Goal: Task Accomplishment & Management: Use online tool/utility

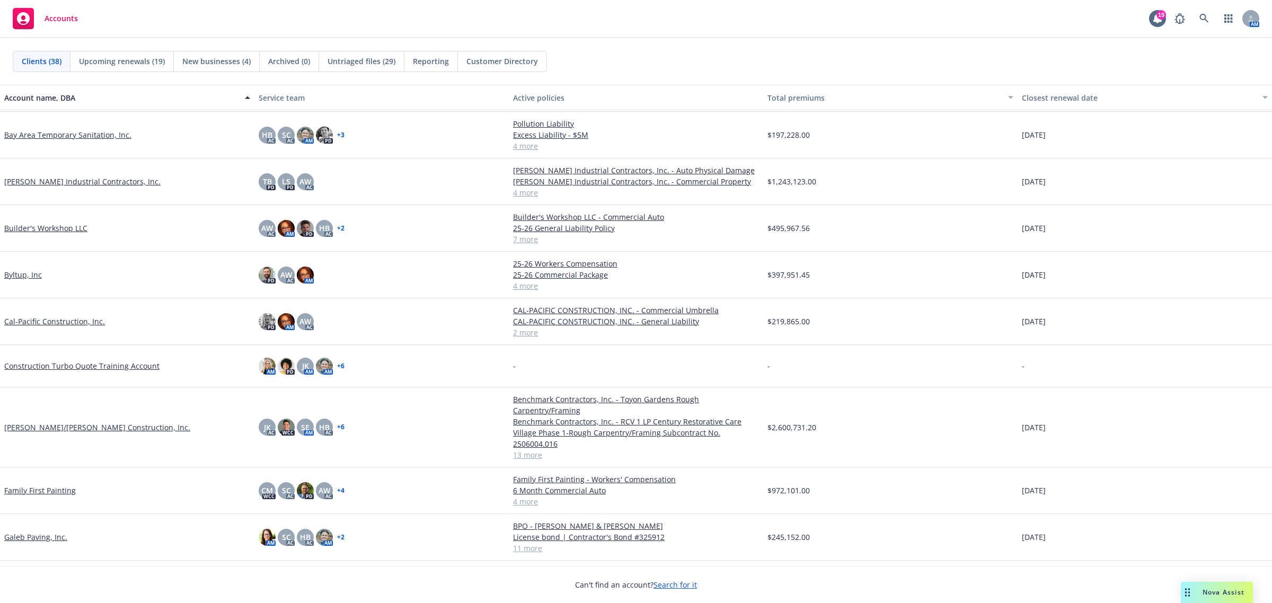
scroll to position [265, 0]
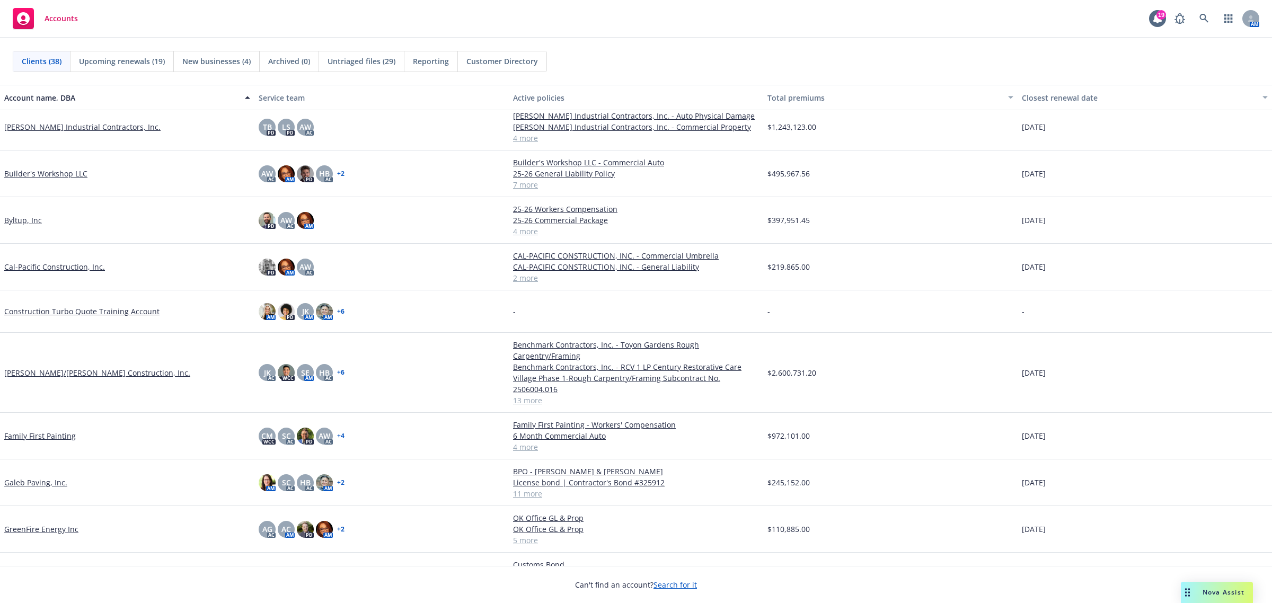
click at [36, 371] on link "Elliott/Drinkward Construction, Inc." at bounding box center [97, 372] width 186 height 11
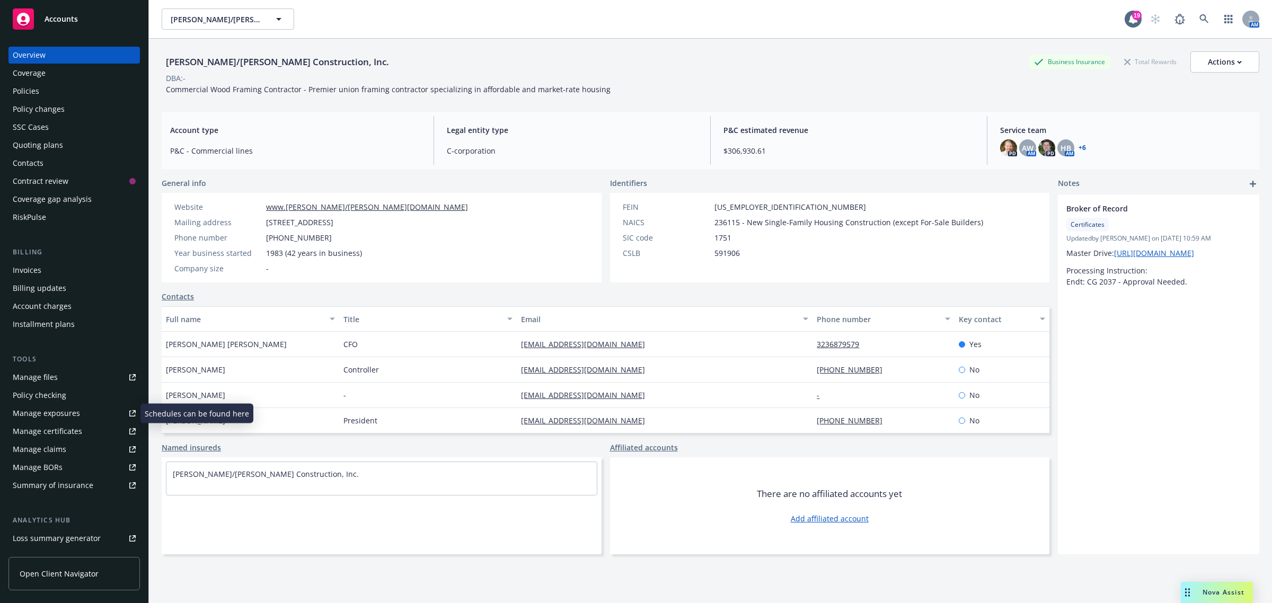
click at [64, 397] on div "Policy checking" at bounding box center [40, 395] width 54 height 17
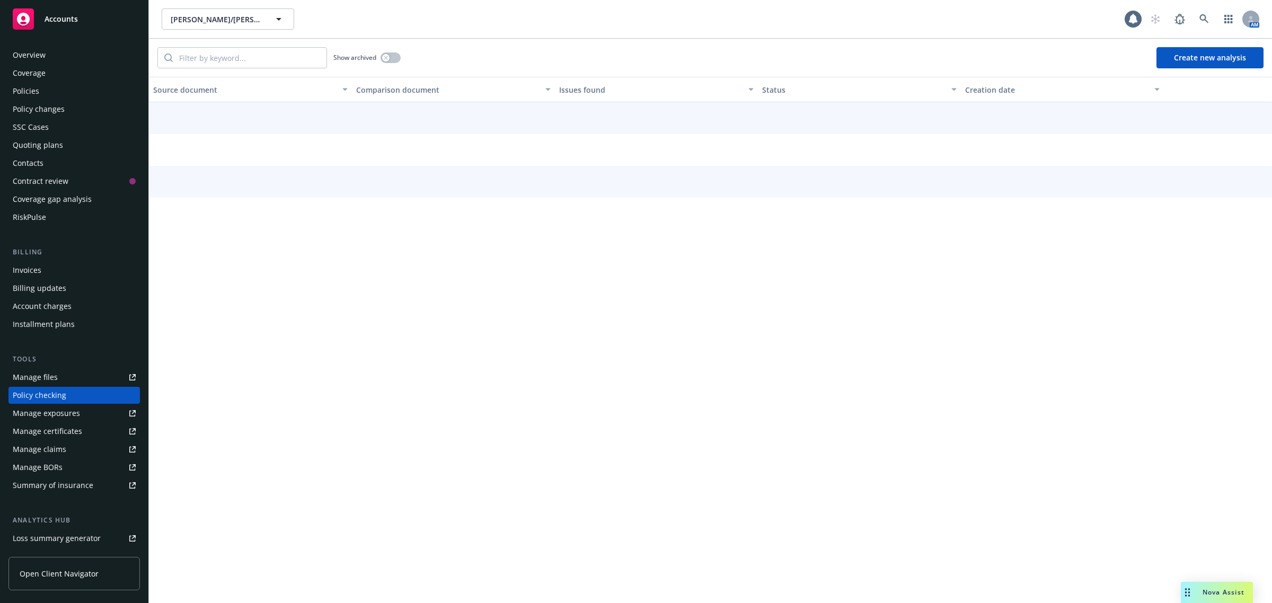
scroll to position [76, 0]
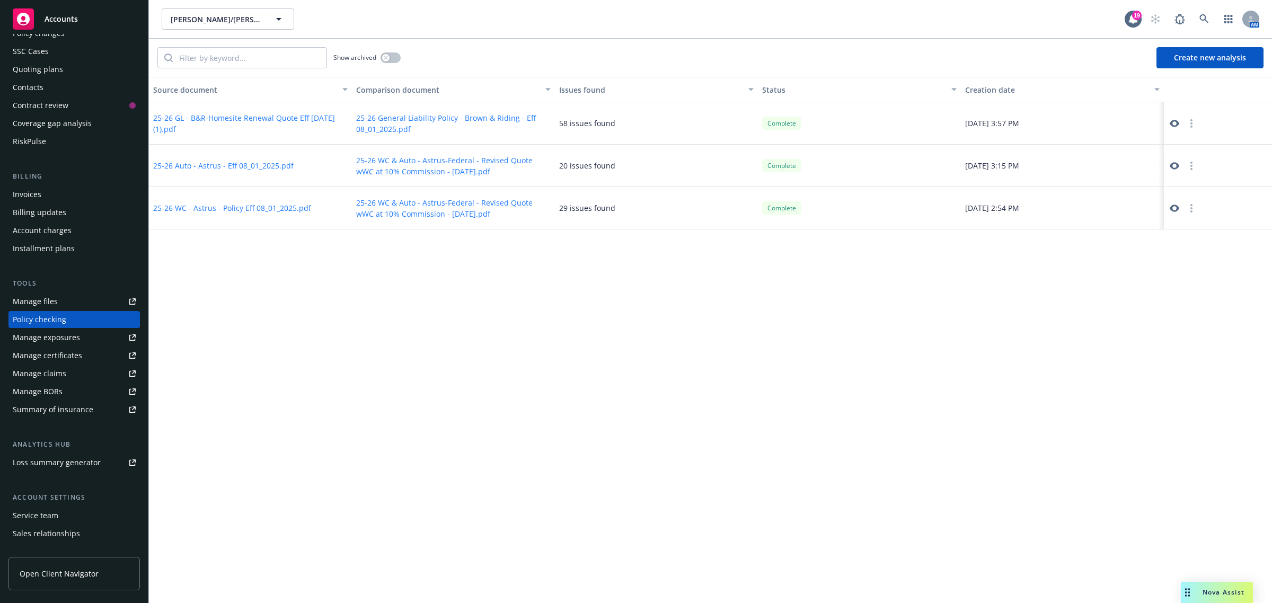
click at [1175, 126] on icon at bounding box center [1175, 123] width 10 height 7
click at [367, 126] on button "25-26 General Liability Policy - Brown & Riding - Eff 08_01_2025.pdf" at bounding box center [453, 123] width 194 height 22
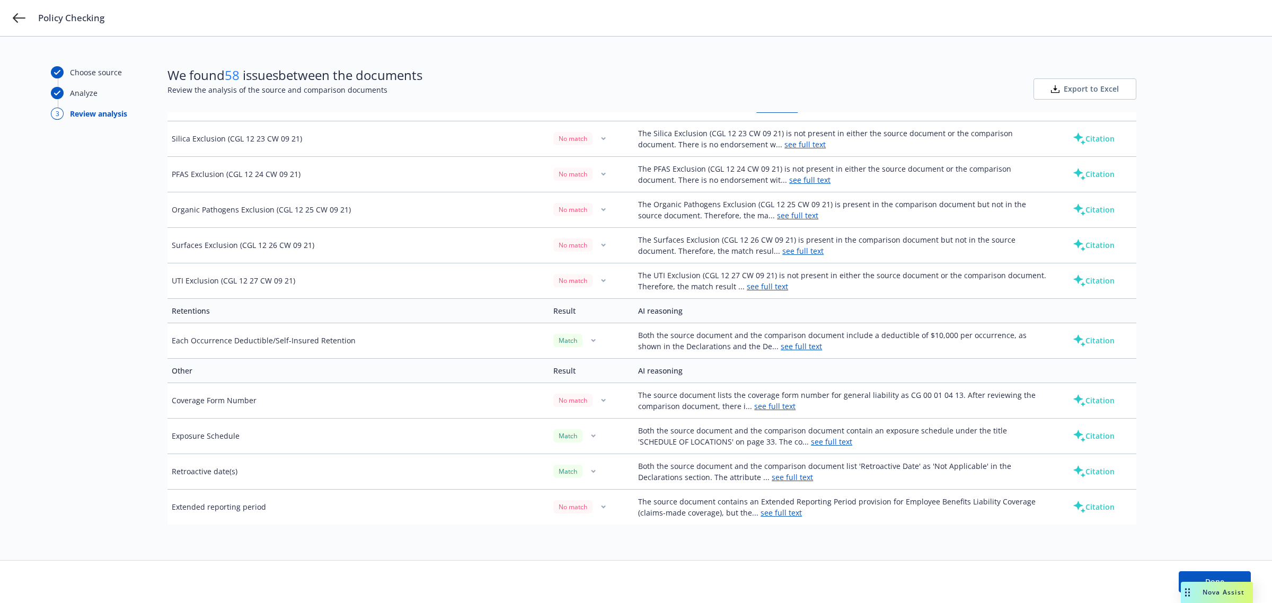
scroll to position [2603, 0]
click at [756, 407] on link "see full text" at bounding box center [774, 406] width 41 height 10
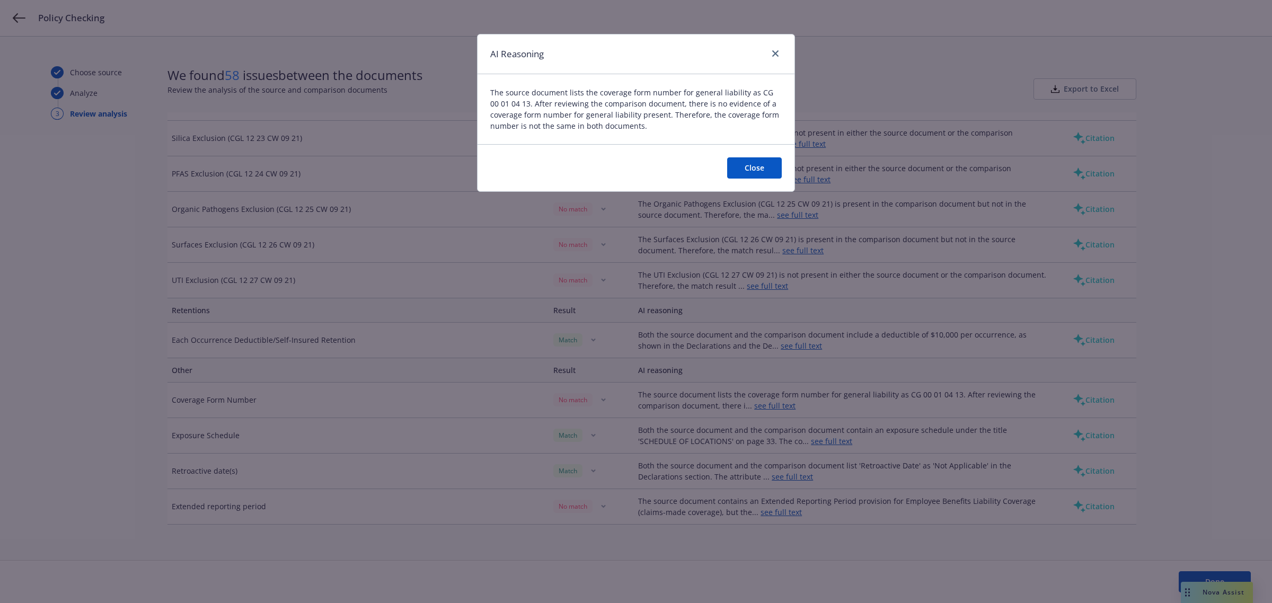
click at [777, 65] on div "AI Reasoning" at bounding box center [635, 54] width 317 height 40
click at [775, 57] on link "close" at bounding box center [775, 53] width 13 height 13
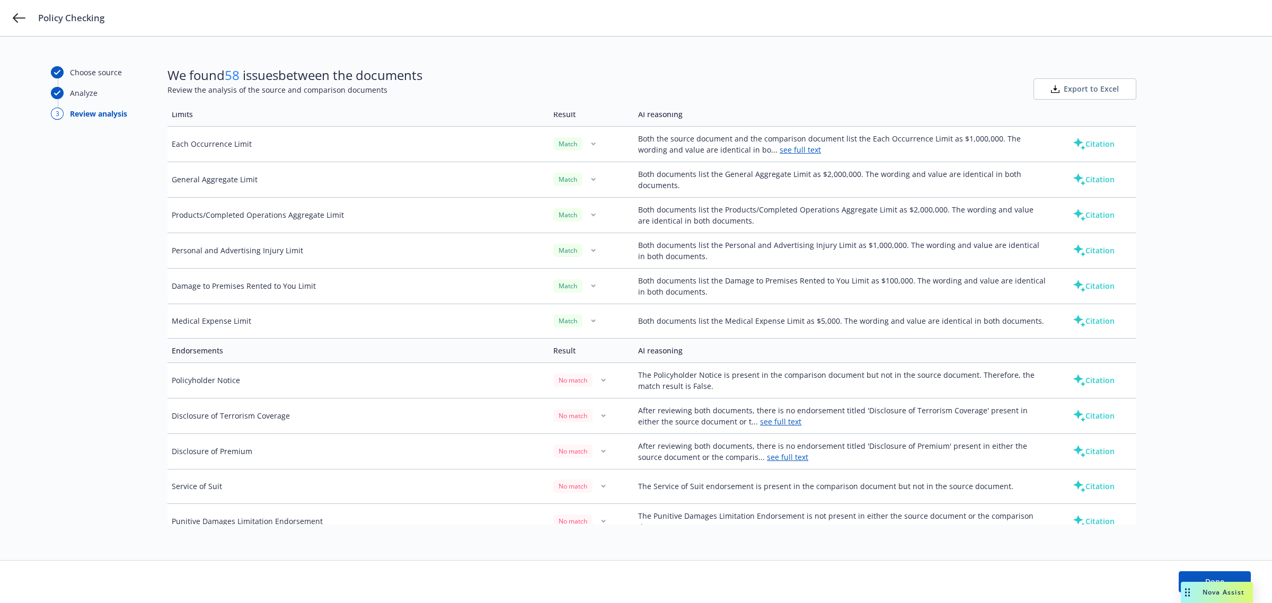
scroll to position [0, 0]
